Goal: Information Seeking & Learning: Check status

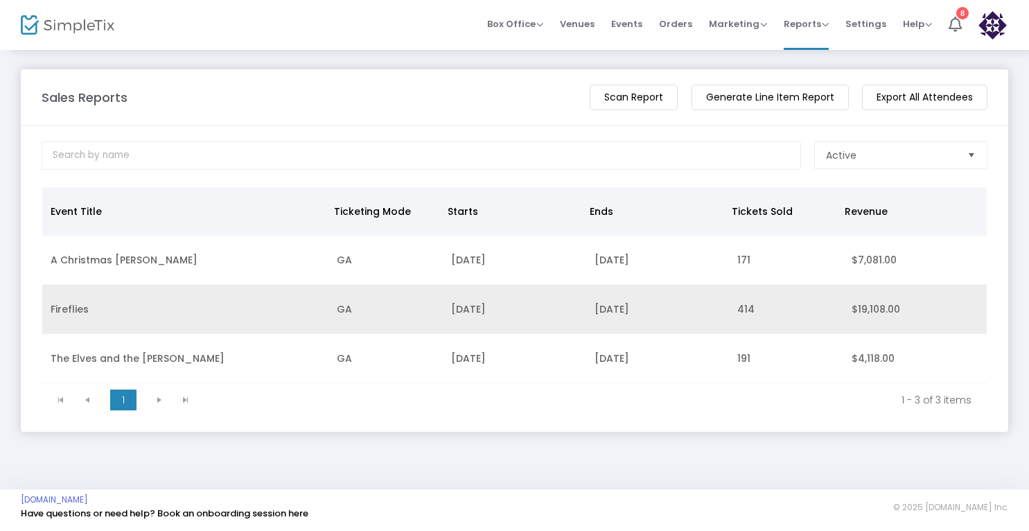
click at [617, 315] on td "[DATE]" at bounding box center [657, 309] width 143 height 49
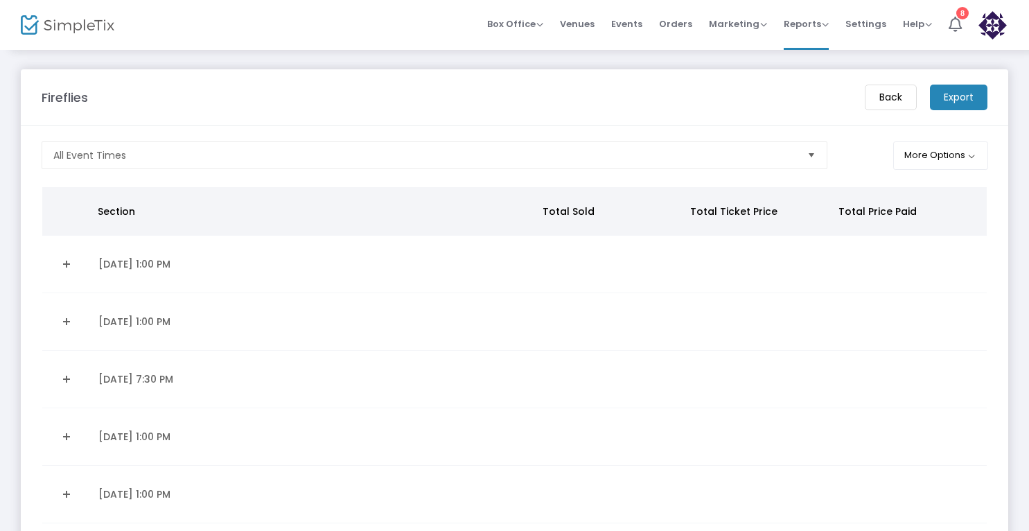
click at [1026, 36] on div "Box Office Sell Tickets Bookings Sell Season Pass Venues Memberships Events Ord…" at bounding box center [743, 25] width 571 height 50
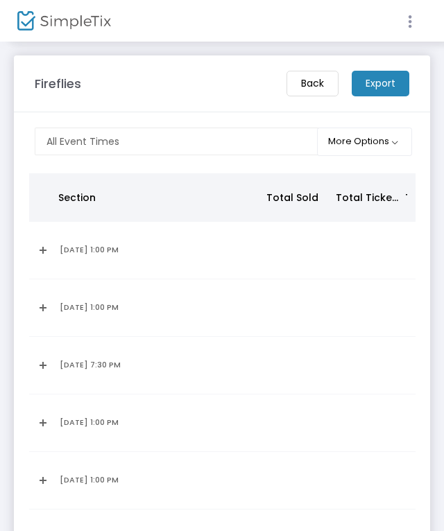
click at [405, 25] on icon at bounding box center [409, 21] width 12 height 17
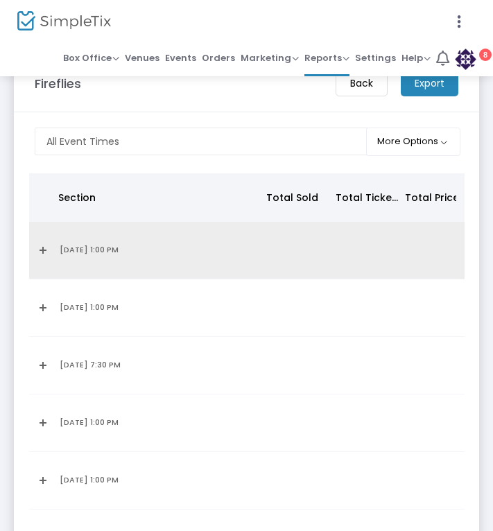
click at [43, 248] on link "Expand Details" at bounding box center [40, 250] width 6 height 22
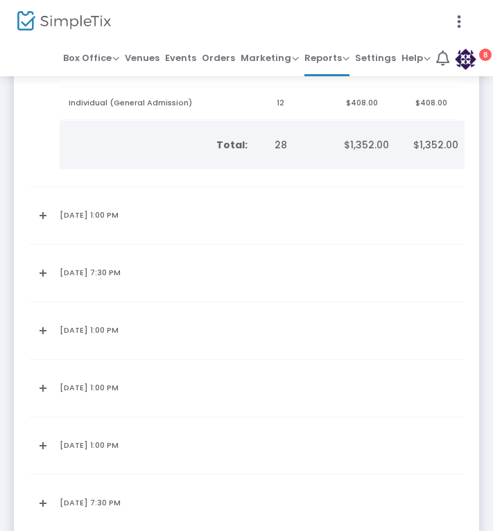
scroll to position [260, 0]
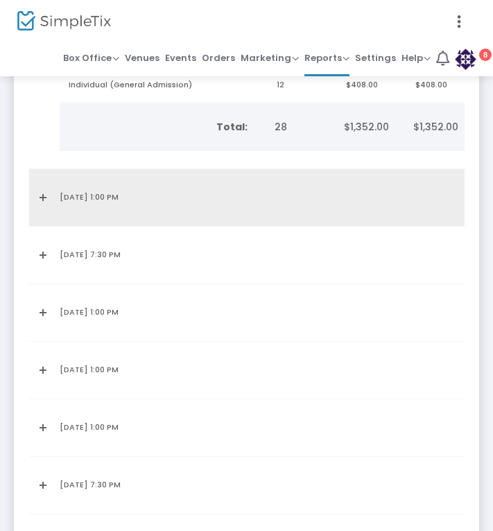
click at [40, 193] on link "Expand Details" at bounding box center [40, 197] width 6 height 22
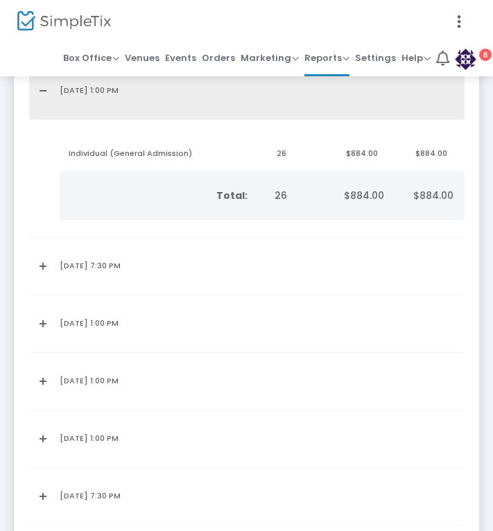
scroll to position [368, 0]
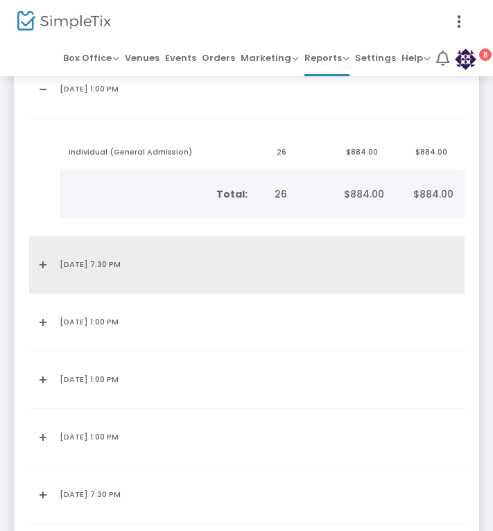
click at [39, 264] on link "Expand Details" at bounding box center [40, 265] width 6 height 22
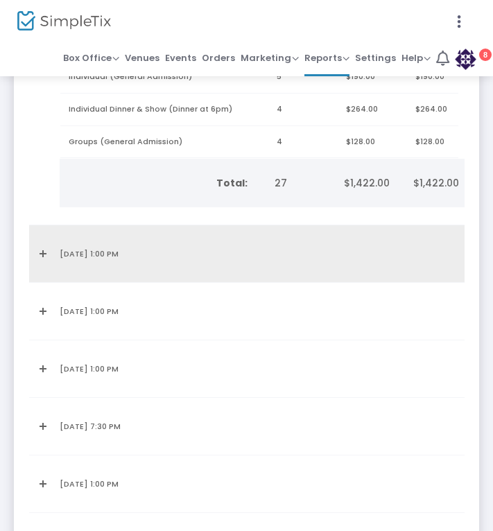
scroll to position [656, 0]
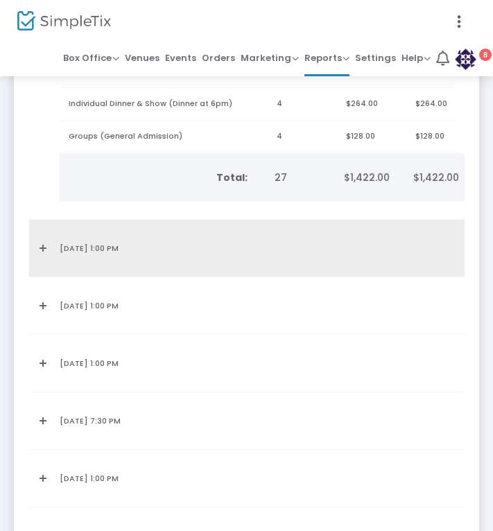
click at [43, 244] on link "Expand Details" at bounding box center [40, 248] width 6 height 22
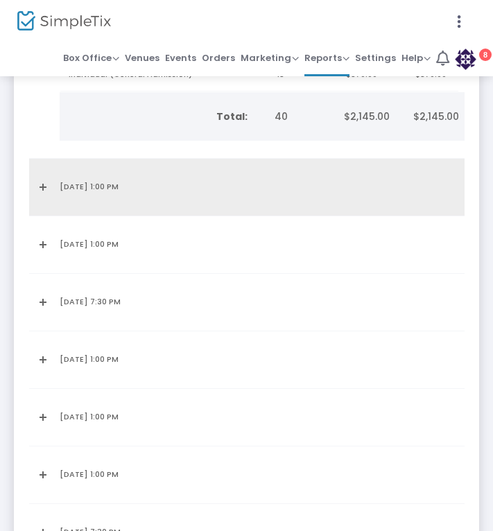
scroll to position [933, 0]
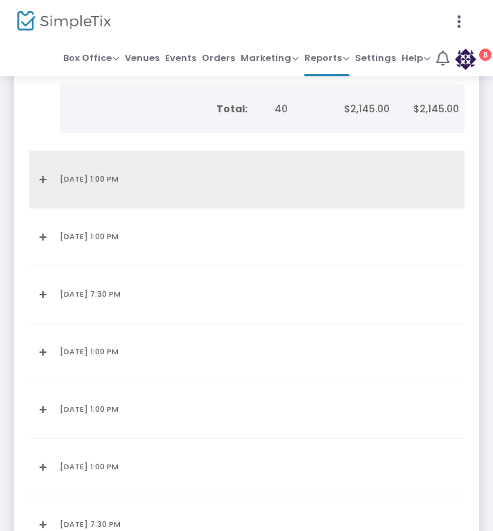
click at [40, 175] on link "Expand Details" at bounding box center [40, 179] width 6 height 22
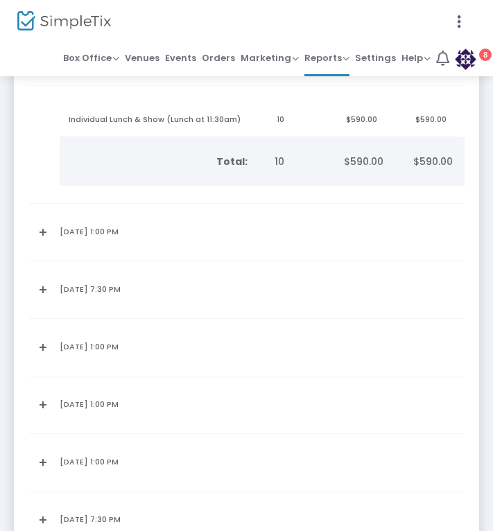
scroll to position [1088, 0]
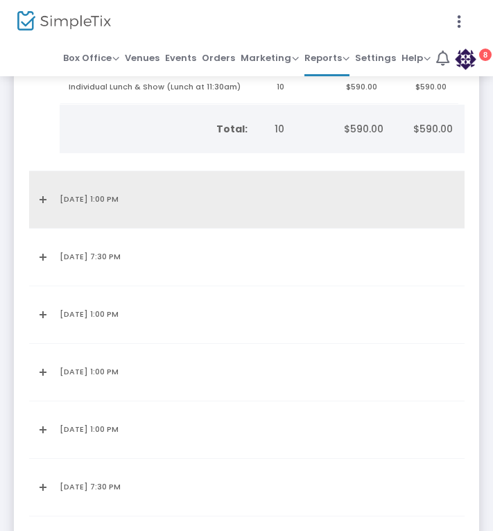
click at [42, 195] on link "Expand Details" at bounding box center [40, 199] width 6 height 22
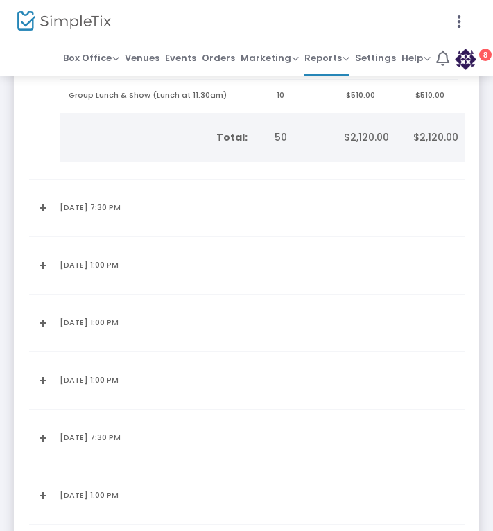
scroll to position [1322, 0]
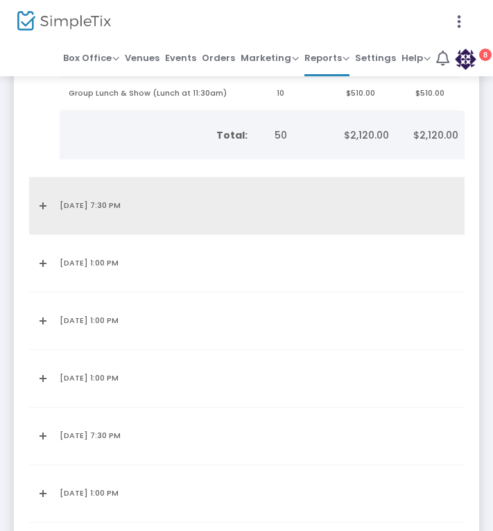
click at [43, 200] on link "Expand Details" at bounding box center [40, 206] width 6 height 22
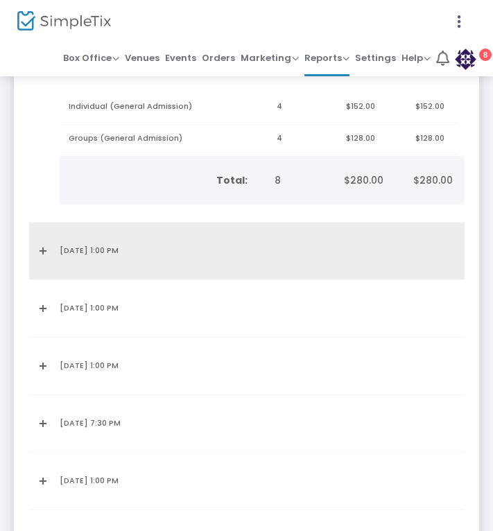
scroll to position [1493, 0]
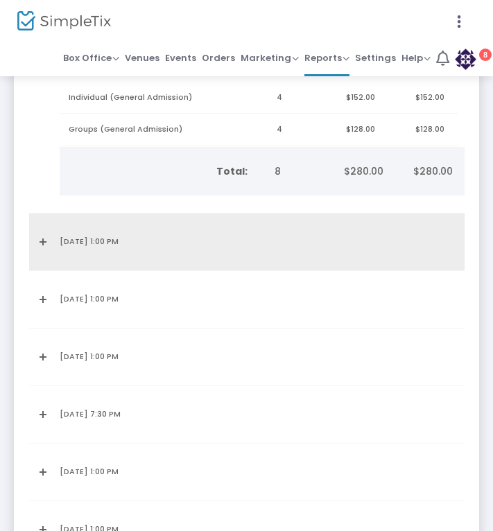
click at [38, 231] on link "Expand Details" at bounding box center [40, 242] width 6 height 22
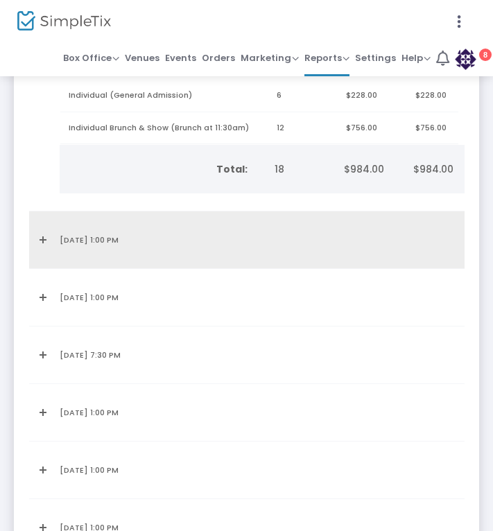
scroll to position [1730, 0]
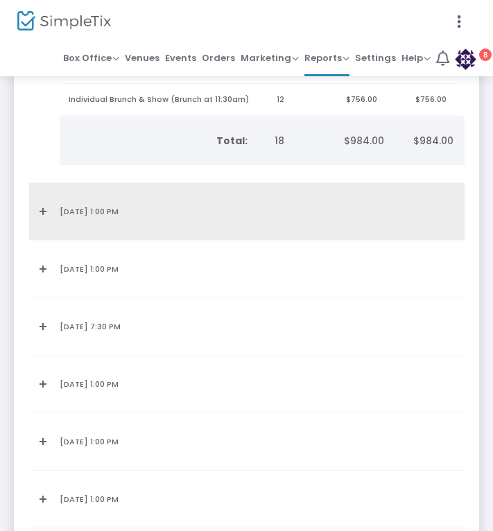
click at [40, 201] on link "Expand Details" at bounding box center [40, 211] width 6 height 22
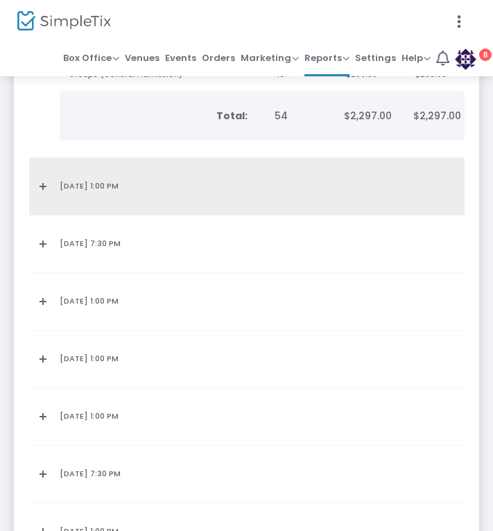
scroll to position [2035, 0]
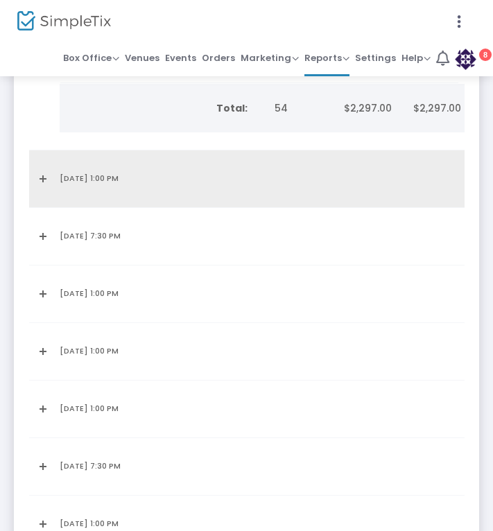
click at [43, 171] on link "Expand Details" at bounding box center [40, 179] width 6 height 22
